Goal: Book appointment/travel/reservation

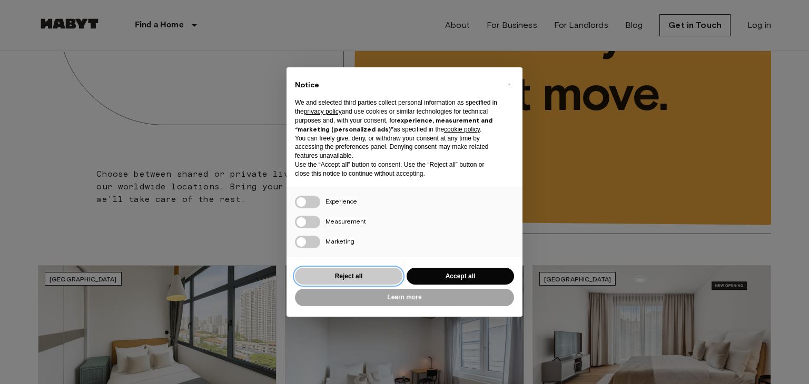
click at [376, 281] on button "Reject all" at bounding box center [348, 276] width 107 height 17
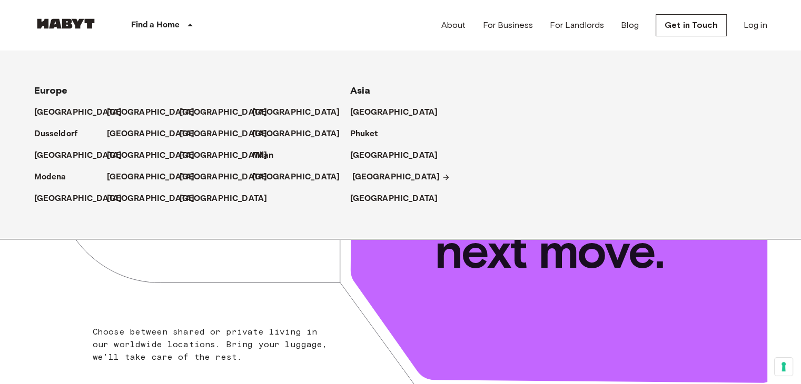
click at [377, 176] on p "[GEOGRAPHIC_DATA]" at bounding box center [396, 177] width 88 height 13
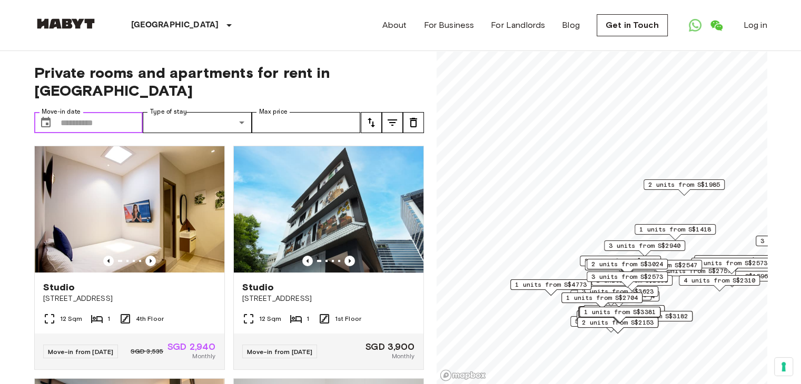
click at [81, 112] on input "Move-in date" at bounding box center [102, 122] width 83 height 21
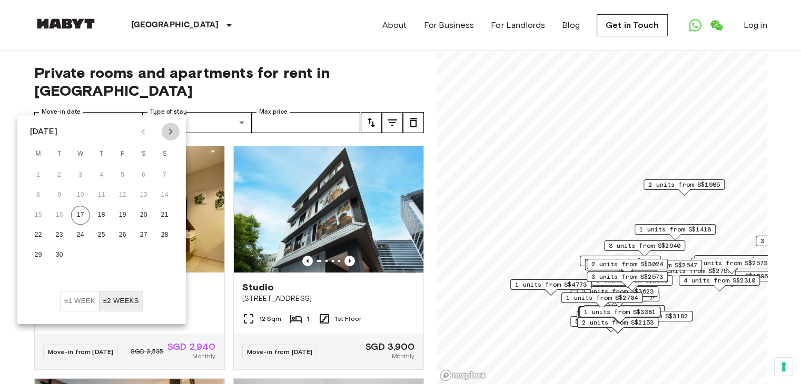
click at [168, 130] on icon "Next month" at bounding box center [170, 131] width 13 height 13
click at [82, 171] on button "1" at bounding box center [80, 175] width 19 height 19
type input "**********"
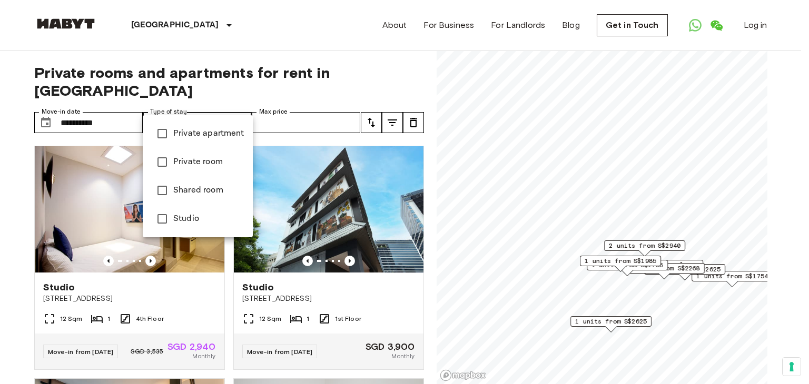
click at [281, 104] on div at bounding box center [404, 192] width 809 height 384
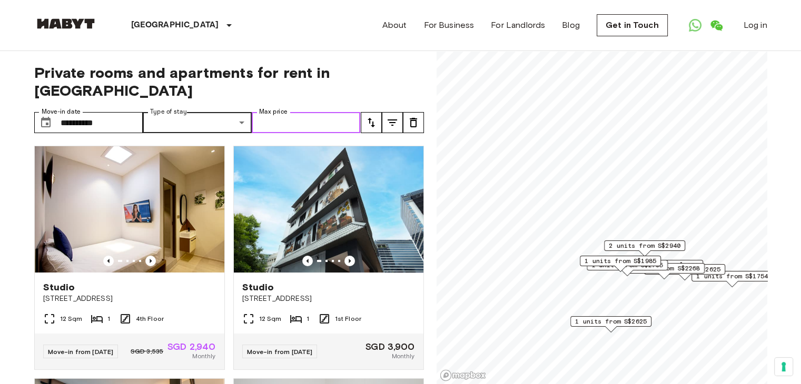
click at [320, 112] on input "Max price" at bounding box center [306, 122] width 109 height 21
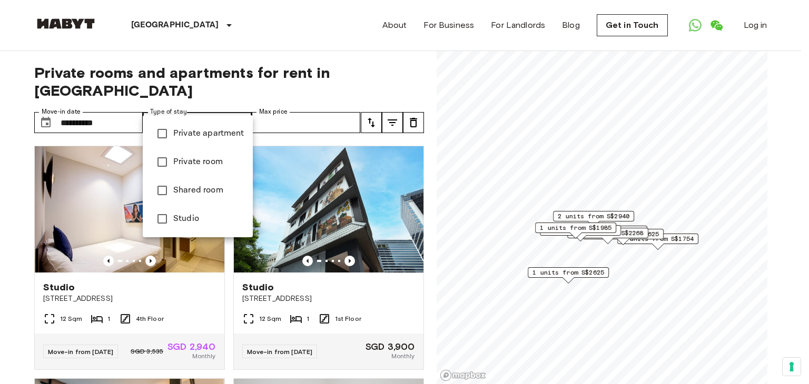
click at [208, 91] on div at bounding box center [404, 192] width 809 height 384
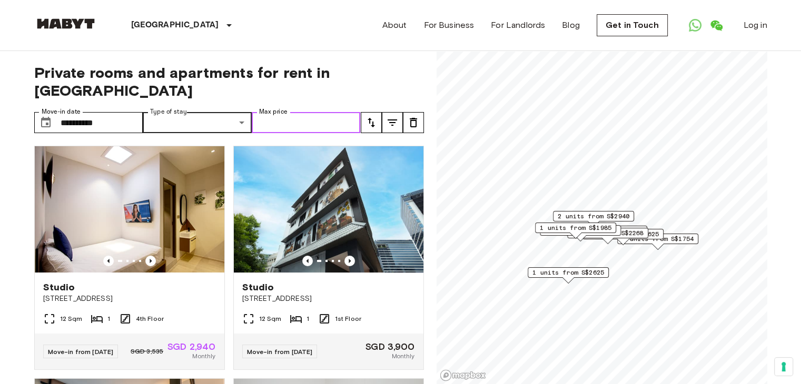
click at [301, 112] on input "Max price" at bounding box center [306, 122] width 109 height 21
click at [389, 116] on icon "tune" at bounding box center [392, 122] width 13 height 13
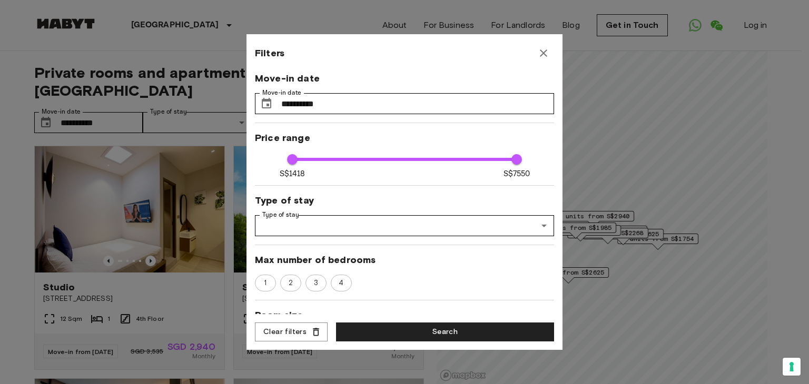
click at [539, 54] on icon "button" at bounding box center [543, 53] width 13 height 13
